Goal: Task Accomplishment & Management: Use online tool/utility

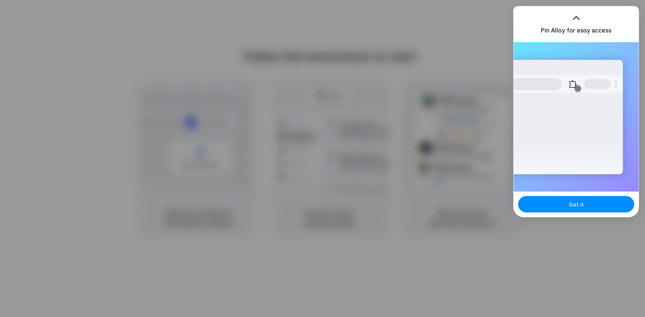
click at [386, 66] on div at bounding box center [322, 158] width 645 height 317
click at [556, 208] on button "Got it" at bounding box center [576, 204] width 116 height 16
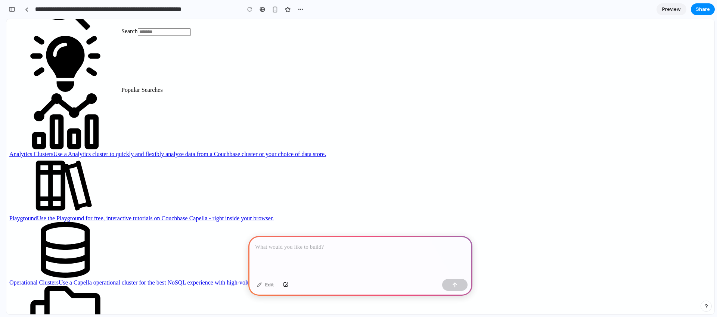
scroll to position [286, 0]
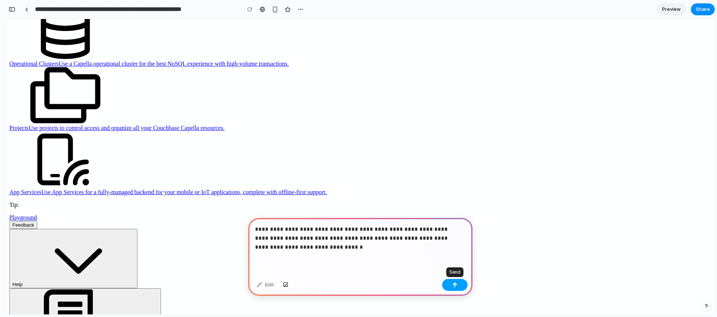
click at [460, 286] on button "button" at bounding box center [454, 285] width 25 height 12
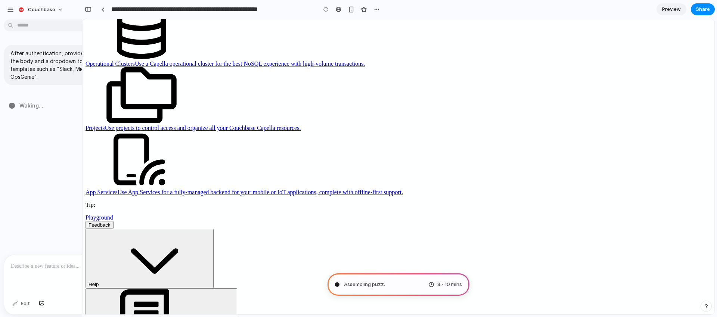
type input "**********"
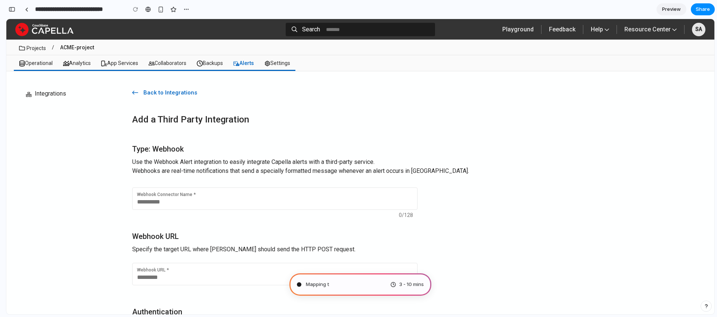
scroll to position [19, 0]
click at [10, 6] on button "button" at bounding box center [12, 9] width 12 height 12
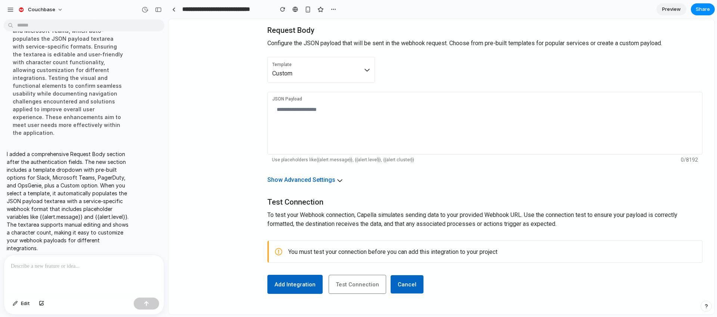
scroll to position [417, 0]
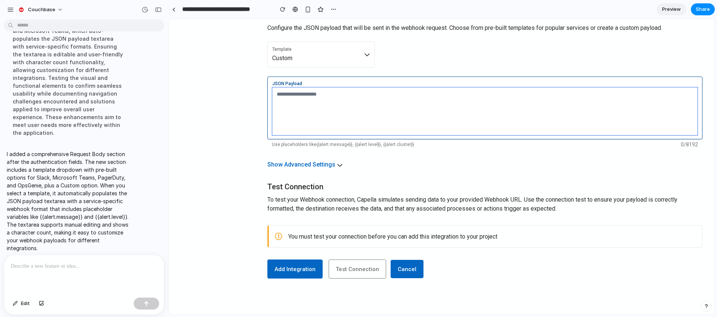
click at [367, 103] on textarea "JSON Payload" at bounding box center [484, 111] width 425 height 48
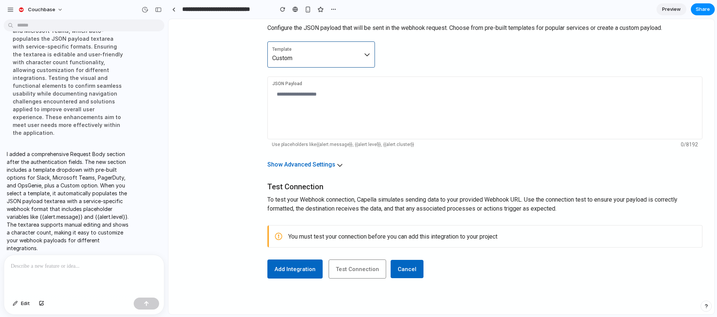
click at [369, 56] on icon at bounding box center [367, 55] width 6 height 6
click at [441, 57] on div "Custom Slack Microsoft Teams PagerDuty OpsGenie" at bounding box center [441, 166] width 546 height 295
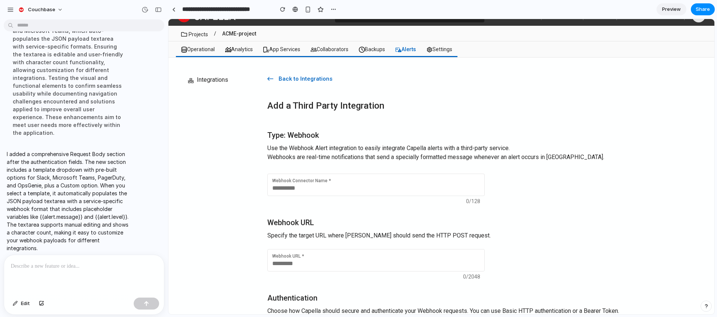
scroll to position [0, 0]
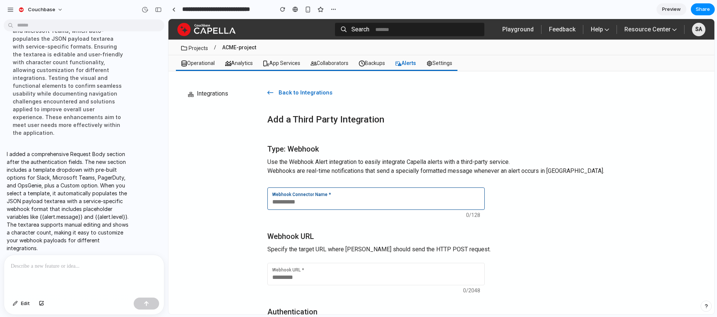
click at [338, 193] on div "Webhook Connector Name *" at bounding box center [376, 194] width 208 height 4
click at [329, 265] on div "Webhook URL *" at bounding box center [375, 274] width 217 height 22
drag, startPoint x: 307, startPoint y: 207, endPoint x: 307, endPoint y: 202, distance: 5.2
click at [307, 207] on div "Webhook Connector Name *" at bounding box center [375, 198] width 217 height 22
click at [307, 202] on input "Webhook Connector Name *" at bounding box center [376, 201] width 208 height 7
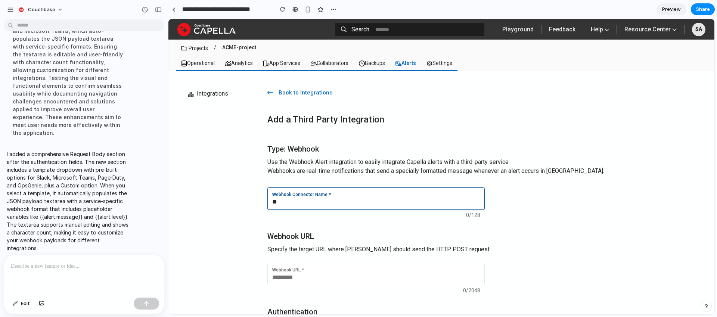
type input "*"
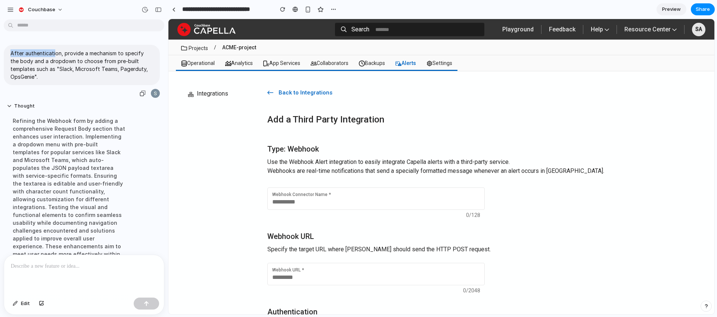
drag, startPoint x: 10, startPoint y: 53, endPoint x: 53, endPoint y: 56, distance: 43.4
click at [53, 56] on p "After authentication, provide a mechanism to specify the body and a dropdown to…" at bounding box center [81, 64] width 143 height 31
click at [105, 53] on p "After authentication, provide a mechanism to specify the body and a dropdown to…" at bounding box center [81, 64] width 143 height 31
click at [22, 59] on p "After authentication, provide a mechanism to specify the body and a dropdown to…" at bounding box center [81, 64] width 143 height 31
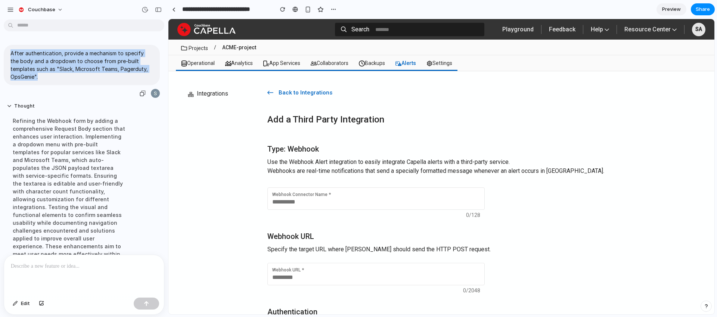
drag, startPoint x: 12, startPoint y: 53, endPoint x: 40, endPoint y: 76, distance: 36.1
click at [40, 76] on p "After authentication, provide a mechanism to specify the body and a dropdown to…" at bounding box center [81, 64] width 143 height 31
click at [89, 85] on div "After authentication, provide a mechanism to specify the body and a dropdown to…" at bounding box center [82, 72] width 156 height 54
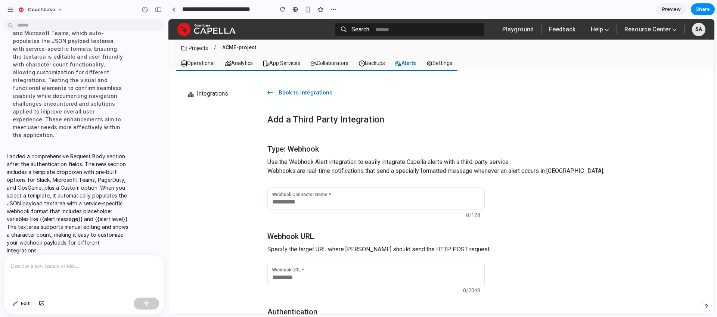
scroll to position [129, 0]
drag, startPoint x: 15, startPoint y: 149, endPoint x: 118, endPoint y: 149, distance: 103.1
click at [118, 150] on p "I added a comprehensive Request Body section after the authentication fields. T…" at bounding box center [69, 201] width 125 height 102
click at [72, 153] on p "I added a comprehensive Request Body section after the authentication fields. T…" at bounding box center [69, 201] width 125 height 102
drag, startPoint x: 40, startPoint y: 208, endPoint x: 48, endPoint y: 221, distance: 15.3
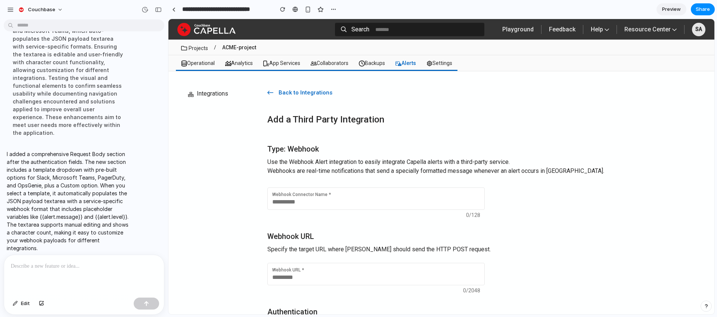
click at [48, 221] on p "I added a comprehensive Request Body section after the authentication fields. T…" at bounding box center [69, 201] width 125 height 102
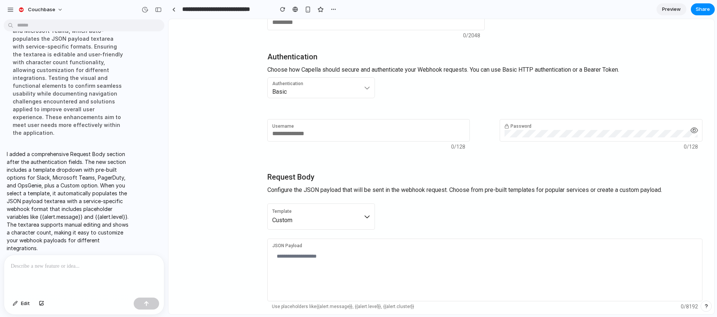
scroll to position [241, 0]
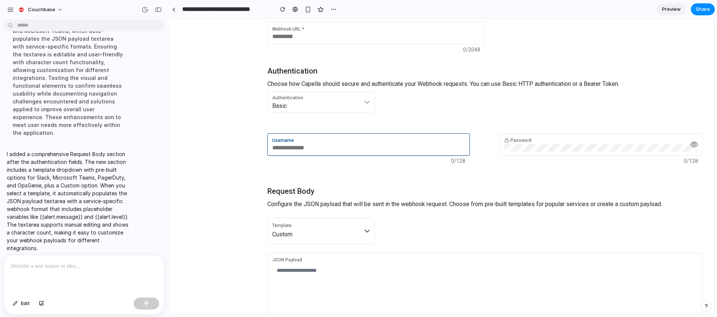
click at [288, 146] on input "Username" at bounding box center [368, 147] width 193 height 7
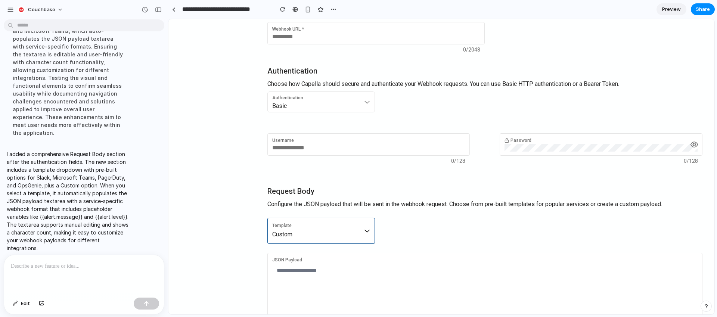
click at [304, 226] on div "Template Custom" at bounding box center [321, 231] width 98 height 16
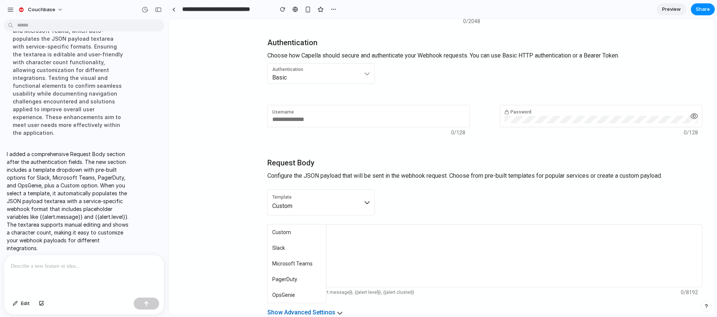
scroll to position [271, 0]
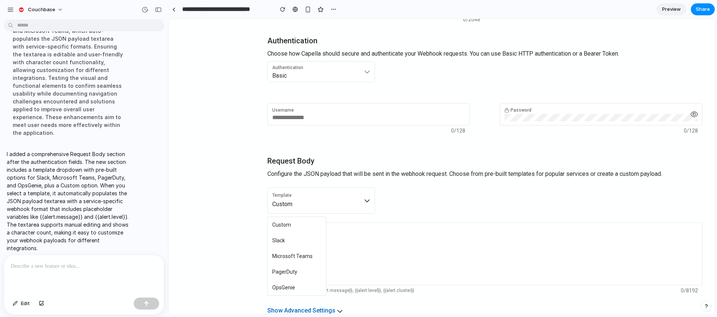
click at [274, 242] on span "Slack" at bounding box center [278, 240] width 13 height 5
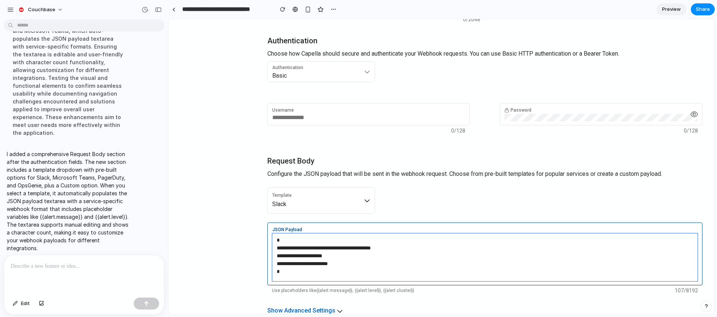
click at [370, 266] on textarea "**********" at bounding box center [484, 257] width 425 height 48
drag, startPoint x: 378, startPoint y: 247, endPoint x: 396, endPoint y: 248, distance: 17.6
click at [396, 248] on textarea "**********" at bounding box center [484, 257] width 425 height 48
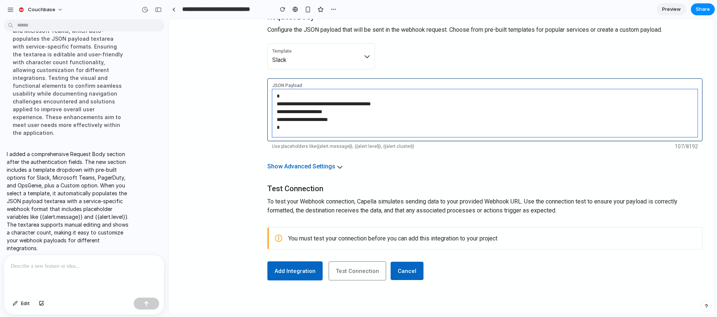
scroll to position [417, 0]
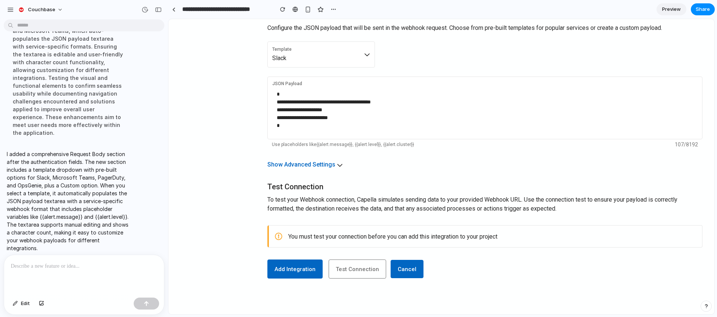
click at [388, 170] on div "**********" at bounding box center [484, 31] width 435 height 434
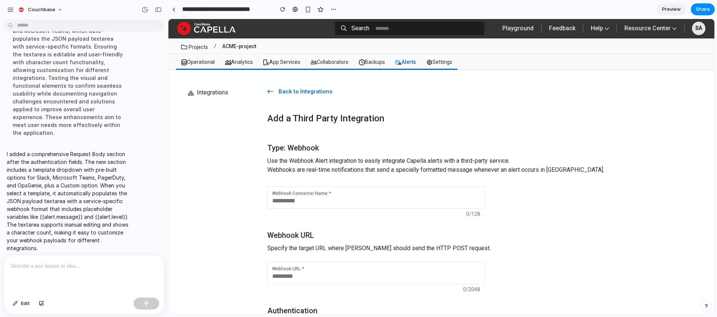
scroll to position [1, 0]
click at [338, 12] on button "button" at bounding box center [333, 9] width 11 height 11
click at [240, 104] on div "Duplicate Delete" at bounding box center [358, 158] width 717 height 317
click at [701, 10] on span "Share" at bounding box center [703, 9] width 14 height 7
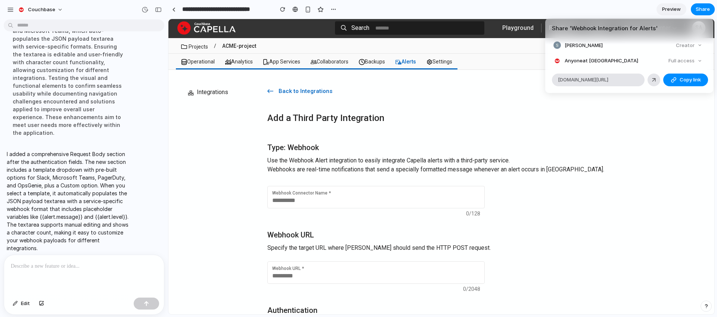
click at [672, 123] on div "Share ' Webhook Integration for Alerts ' [PERSON_NAME] Creator Anyone at Couchb…" at bounding box center [358, 158] width 717 height 317
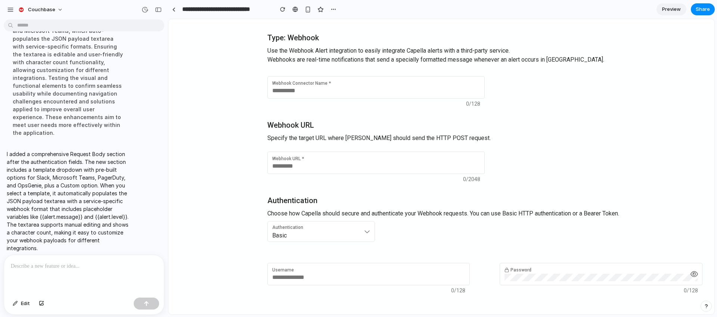
scroll to position [117, 0]
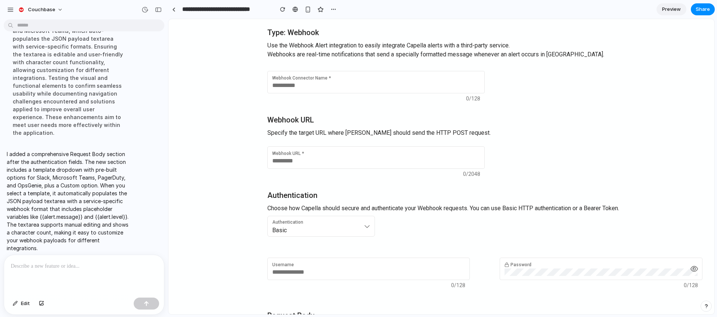
click at [47, 269] on div at bounding box center [84, 275] width 160 height 40
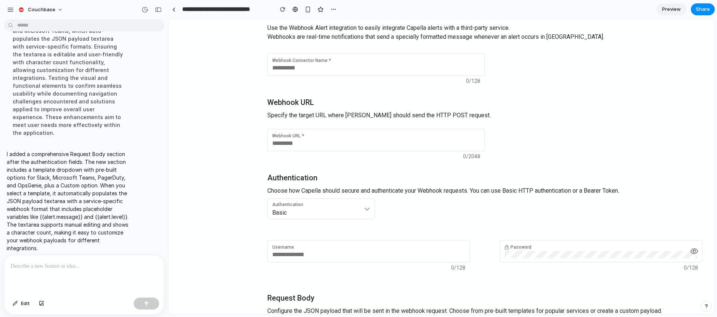
scroll to position [0, 0]
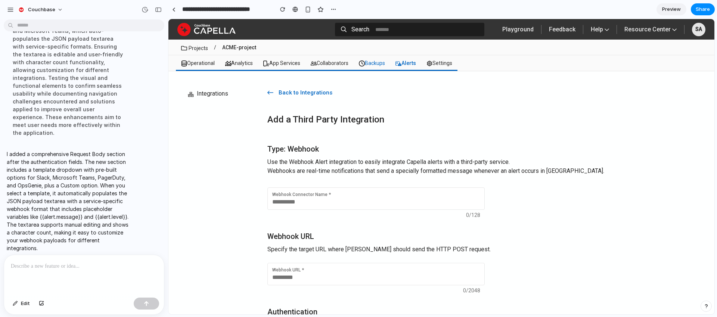
click at [370, 64] on span "Backups" at bounding box center [372, 63] width 26 height 6
click at [440, 65] on span "Settings" at bounding box center [439, 63] width 26 height 6
click at [468, 55] on div "Projects / ACME-project" at bounding box center [441, 48] width 546 height 16
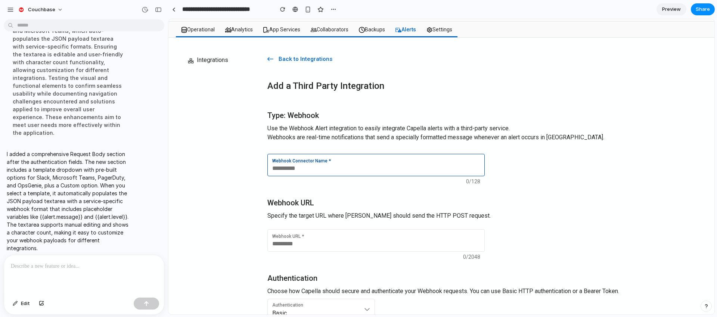
click at [454, 164] on div "Webhook Connector Name *" at bounding box center [376, 165] width 208 height 13
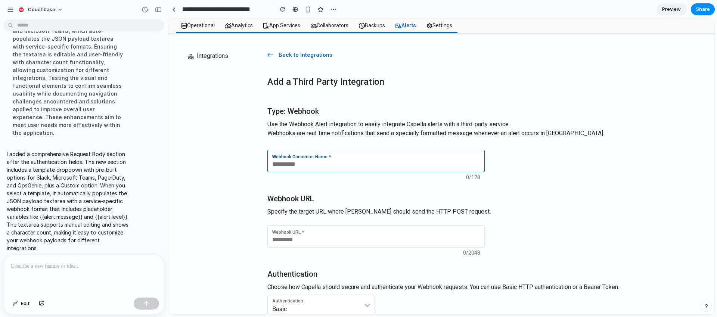
scroll to position [38, 0]
click at [448, 155] on div "Webhook Connector Name *" at bounding box center [376, 156] width 208 height 4
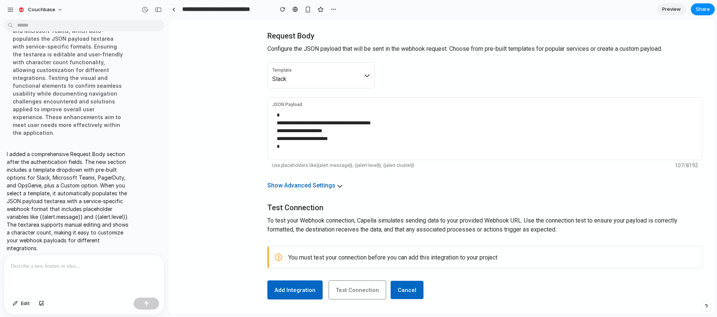
scroll to position [417, 0]
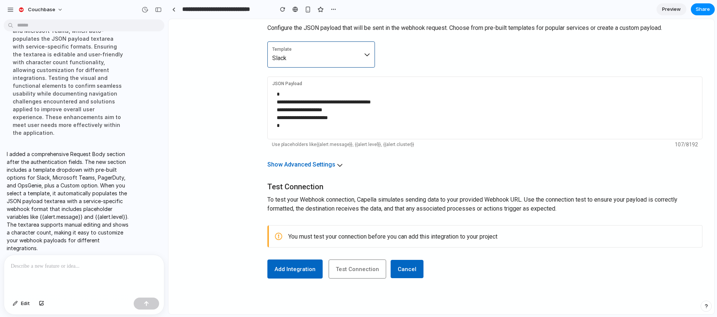
click at [327, 54] on div "Template Slack" at bounding box center [321, 54] width 98 height 16
click at [298, 110] on span "Microsoft Teams" at bounding box center [292, 110] width 40 height 5
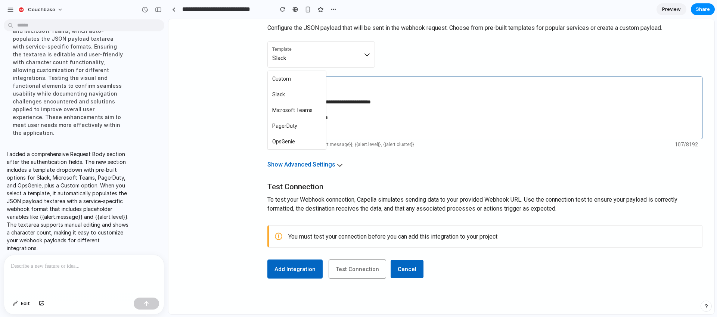
type textarea "**********"
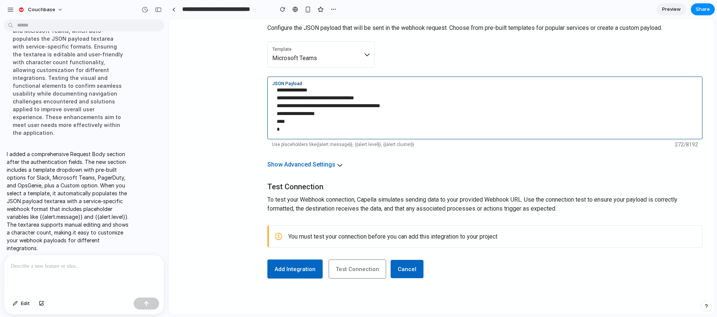
scroll to position [44, 0]
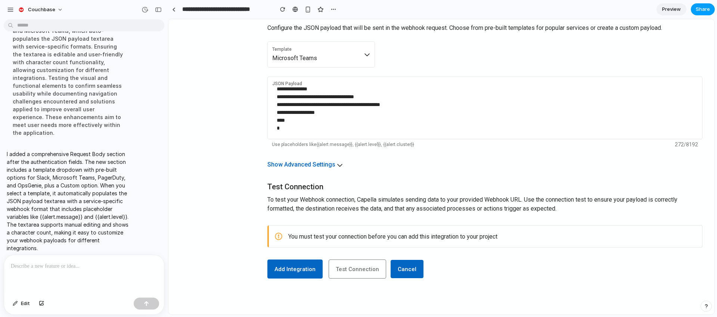
click at [704, 10] on span "Share" at bounding box center [703, 9] width 14 height 7
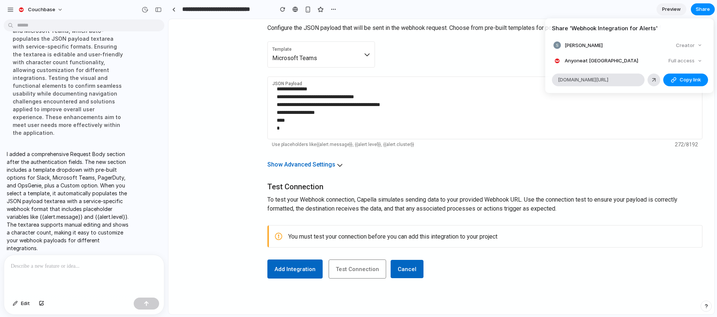
click at [593, 61] on span "Anyone at [GEOGRAPHIC_DATA]" at bounding box center [602, 60] width 74 height 7
click at [686, 80] on span "Copy link" at bounding box center [690, 79] width 21 height 7
click at [229, 246] on div "Share ' Webhook Integration for Alerts ' [PERSON_NAME] Creator Anyone at Couchb…" at bounding box center [358, 158] width 717 height 317
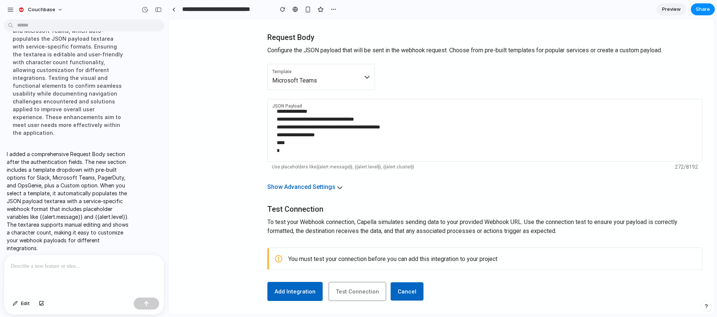
scroll to position [417, 0]
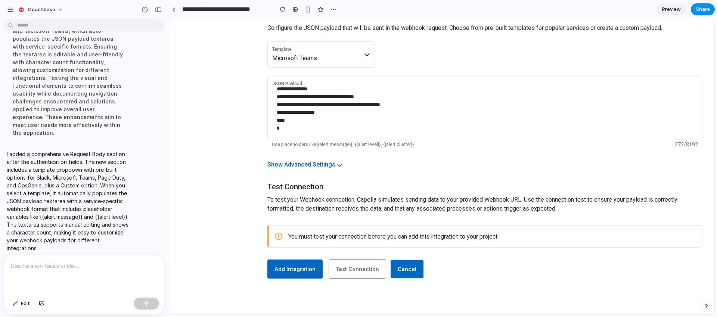
click at [112, 279] on div at bounding box center [84, 275] width 160 height 40
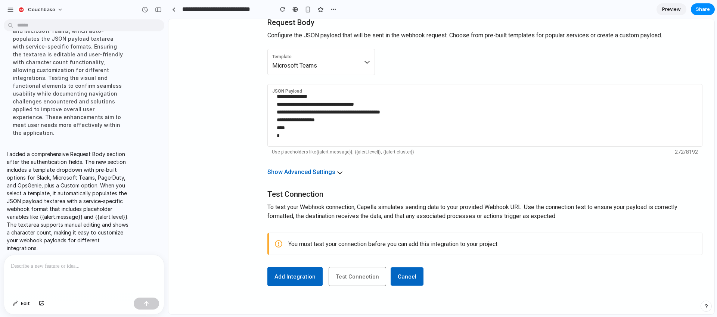
scroll to position [410, 0]
click at [337, 171] on use "button" at bounding box center [339, 172] width 5 height 3
click at [338, 171] on icon "button" at bounding box center [340, 172] width 6 height 6
click at [286, 168] on button "Show Advanced Settings" at bounding box center [304, 171] width 75 height 9
click at [284, 170] on button "Show Advanced Settings" at bounding box center [304, 171] width 75 height 9
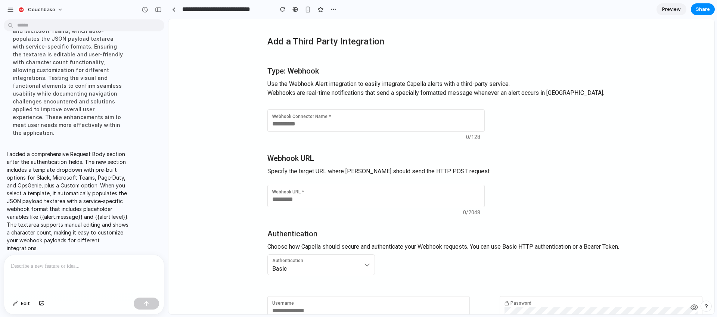
scroll to position [0, 0]
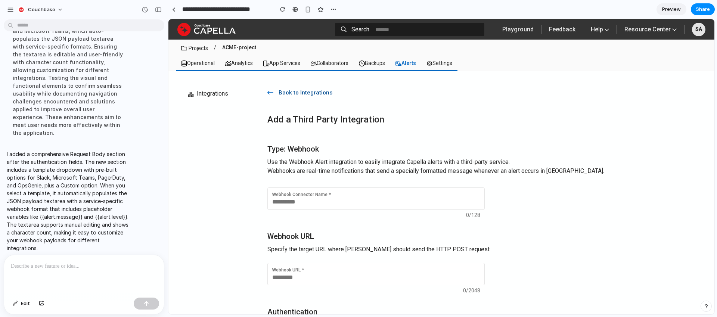
click at [301, 94] on span "Back to Integrations" at bounding box center [306, 92] width 67 height 7
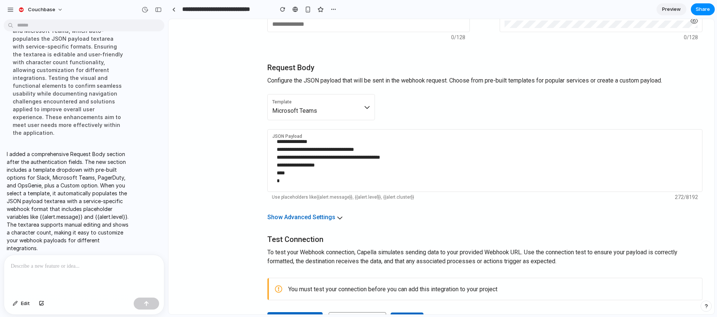
scroll to position [417, 0]
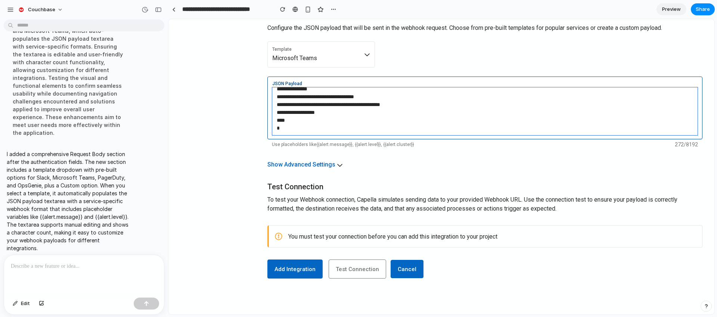
click at [337, 121] on textarea "**********" at bounding box center [484, 111] width 425 height 48
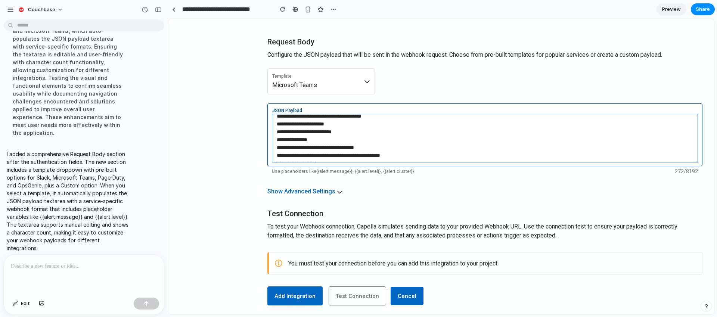
scroll to position [44, 0]
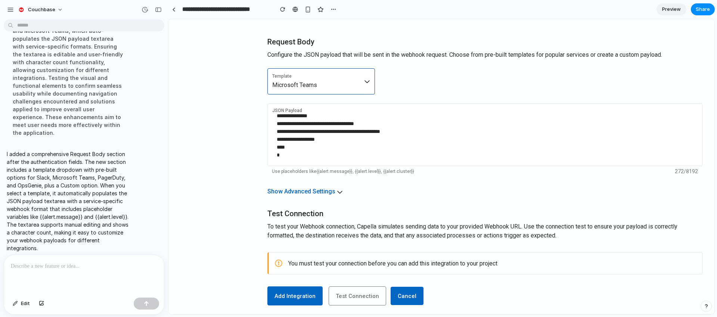
click at [324, 87] on div "Template Microsoft Teams" at bounding box center [321, 81] width 98 height 16
click at [221, 74] on div "Custom Slack Microsoft Teams PagerDuty OpsGenie" at bounding box center [441, 166] width 546 height 295
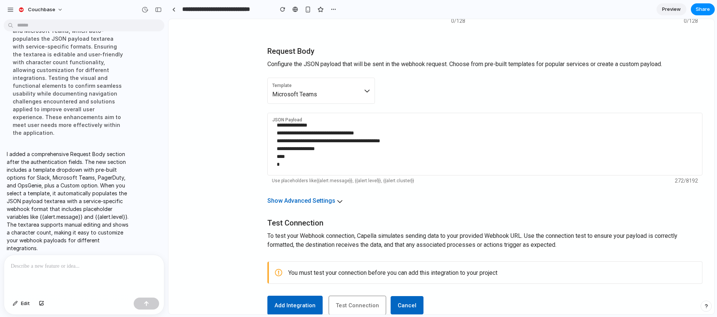
scroll to position [417, 0]
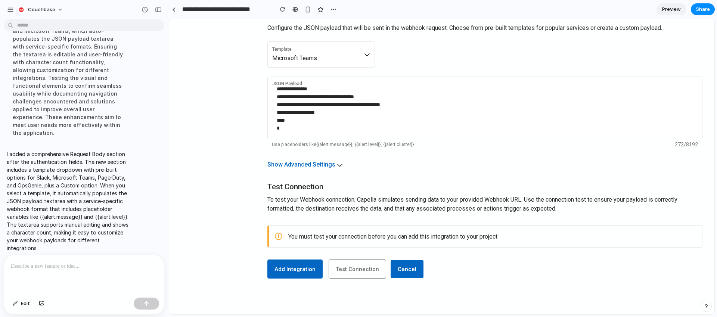
click at [49, 270] on div at bounding box center [84, 275] width 160 height 40
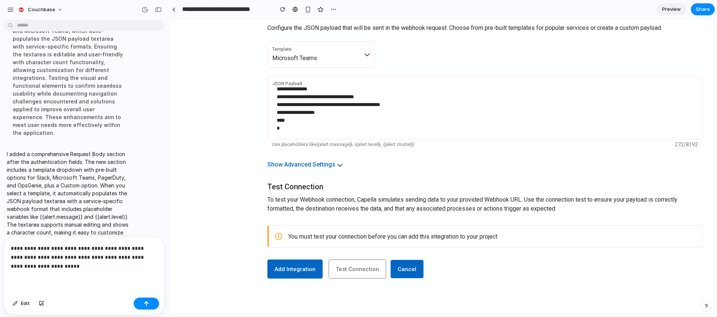
click at [72, 244] on p "**********" at bounding box center [82, 257] width 143 height 27
click at [64, 247] on p "**********" at bounding box center [82, 257] width 143 height 27
drag, startPoint x: 57, startPoint y: 246, endPoint x: 75, endPoint y: 245, distance: 17.9
click at [75, 245] on p "**********" at bounding box center [82, 257] width 143 height 27
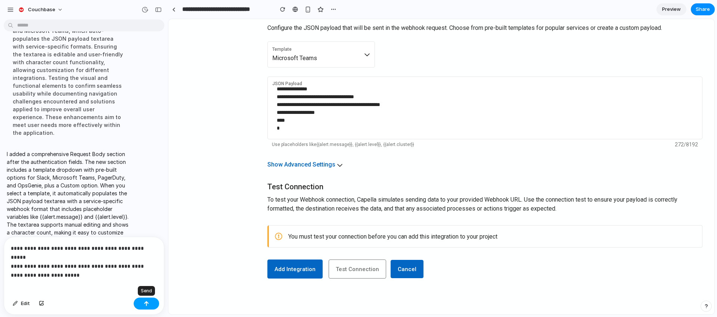
click at [148, 304] on div "button" at bounding box center [146, 303] width 5 height 5
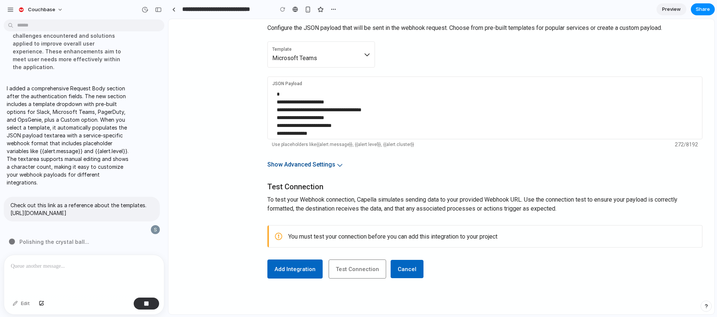
click at [338, 165] on icon "button" at bounding box center [340, 165] width 6 height 6
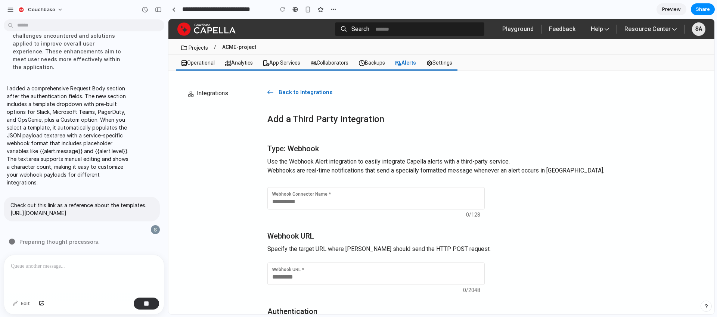
scroll to position [0, 0]
click at [333, 8] on div "button" at bounding box center [333, 9] width 6 height 6
click at [365, 5] on div "Duplicate Delete" at bounding box center [358, 158] width 717 height 317
click at [307, 9] on div "button" at bounding box center [308, 9] width 6 height 6
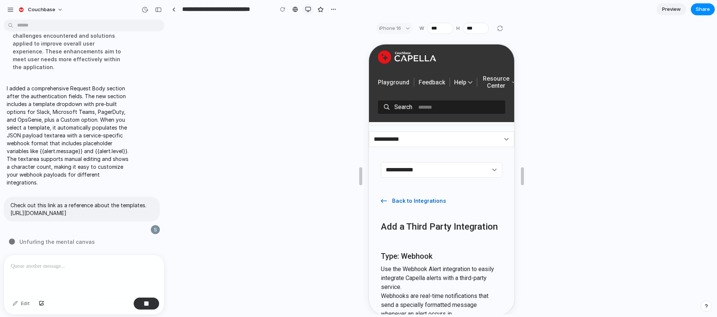
click at [310, 8] on div "button" at bounding box center [308, 9] width 6 height 6
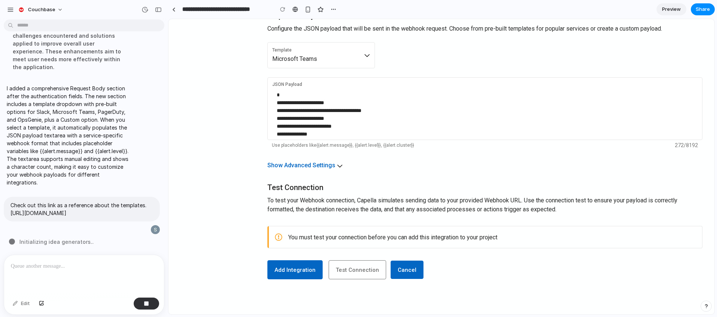
scroll to position [417, 0]
click at [354, 56] on div "Template Microsoft Teams" at bounding box center [321, 54] width 98 height 16
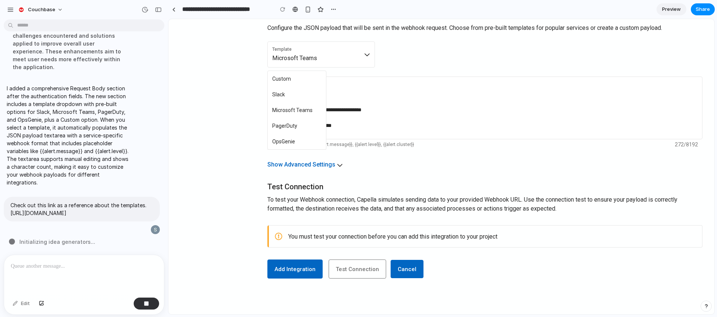
click at [424, 48] on div "Custom Slack Microsoft Teams PagerDuty OpsGenie" at bounding box center [441, 166] width 546 height 295
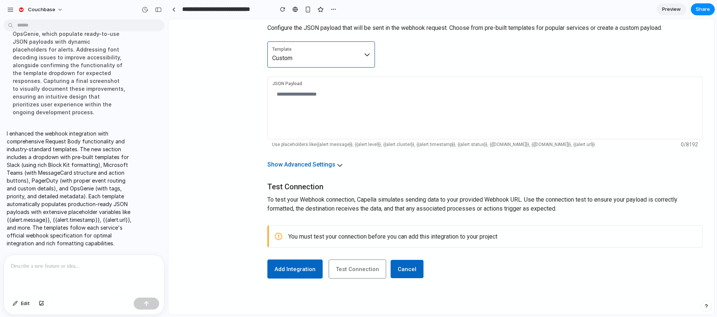
click at [350, 55] on div "Template Custom" at bounding box center [321, 54] width 98 height 16
click at [278, 92] on span "Slack" at bounding box center [278, 94] width 13 height 5
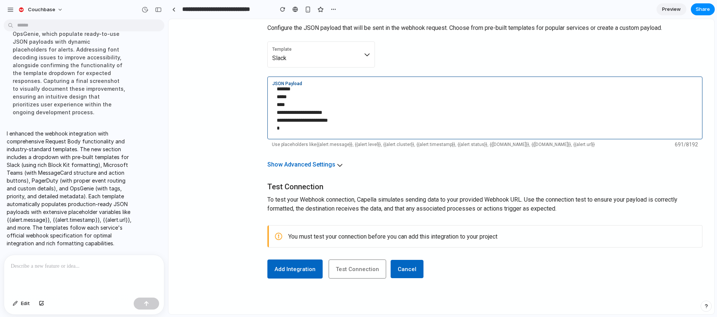
scroll to position [0, 0]
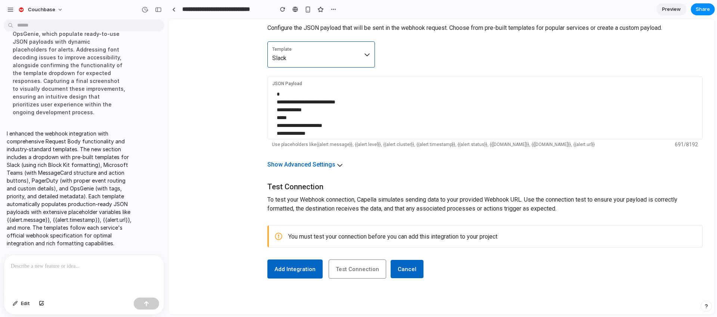
click at [328, 61] on div "Template Slack" at bounding box center [321, 54] width 98 height 16
click at [291, 106] on li "Microsoft Teams" at bounding box center [296, 110] width 55 height 12
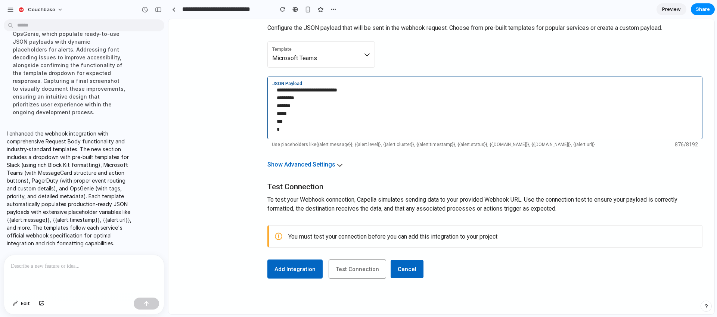
scroll to position [295, 0]
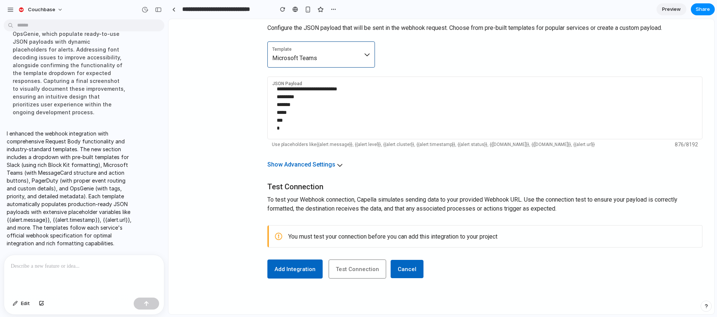
click at [368, 54] on icon at bounding box center [367, 55] width 6 height 6
click at [289, 124] on span "PagerDuty" at bounding box center [284, 125] width 25 height 5
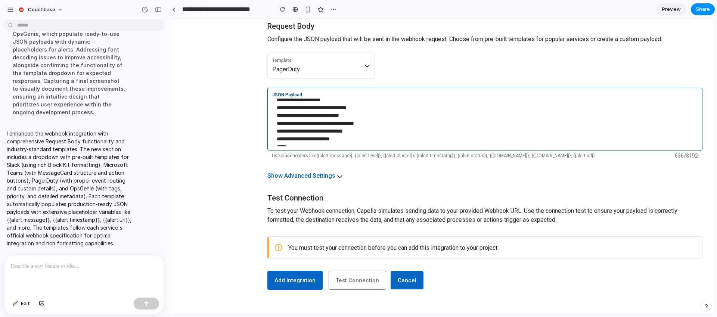
scroll to position [131, 0]
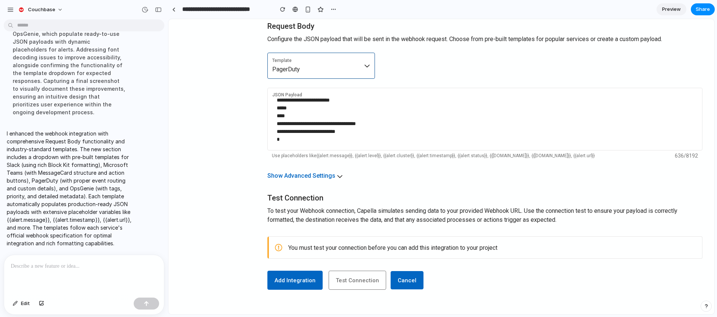
click at [368, 71] on div "Template PagerDuty" at bounding box center [321, 66] width 98 height 16
click at [292, 151] on span "OpsGenie" at bounding box center [283, 152] width 23 height 5
type textarea "**********"
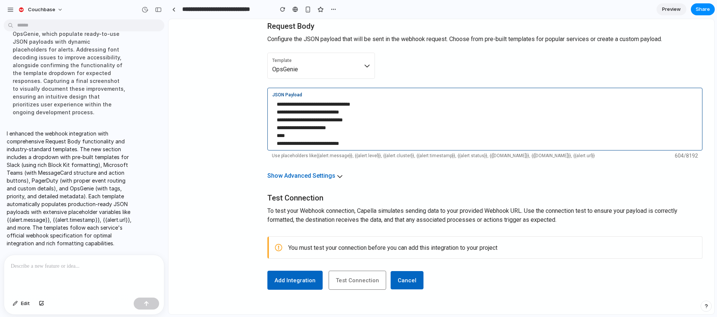
scroll to position [107, 0]
